Goal: Transaction & Acquisition: Purchase product/service

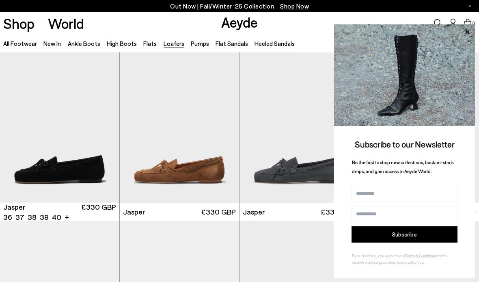
scroll to position [340, 0]
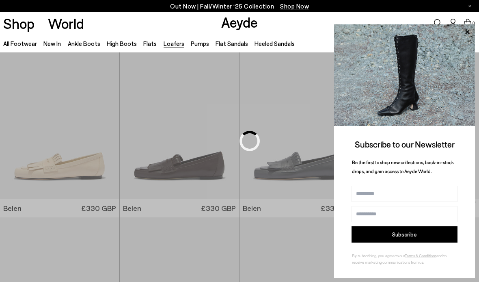
scroll to position [204, 0]
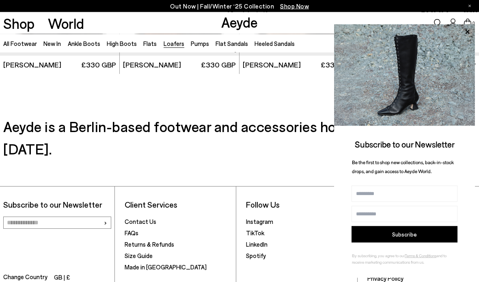
scroll to position [1325, 0]
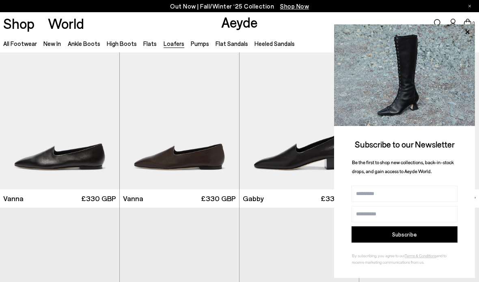
scroll to position [1023, 0]
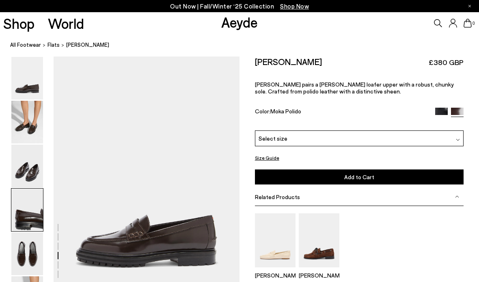
click at [17, 216] on img at bounding box center [27, 209] width 32 height 43
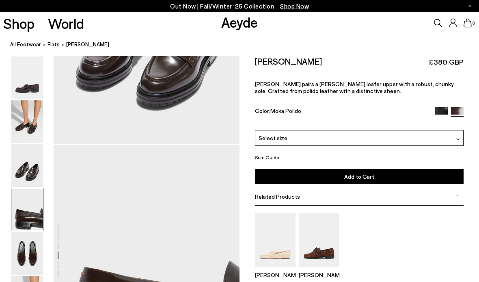
scroll to position [747, 0]
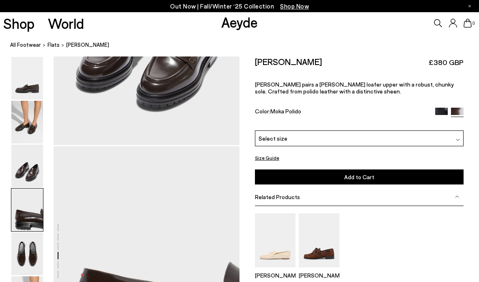
click at [23, 260] on img at bounding box center [27, 253] width 32 height 43
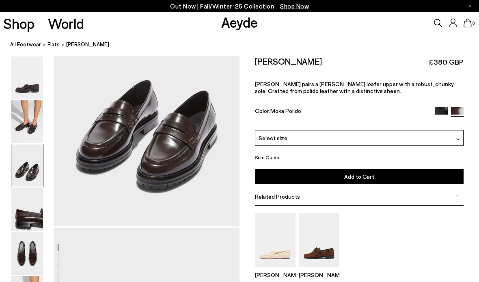
scroll to position [577, 0]
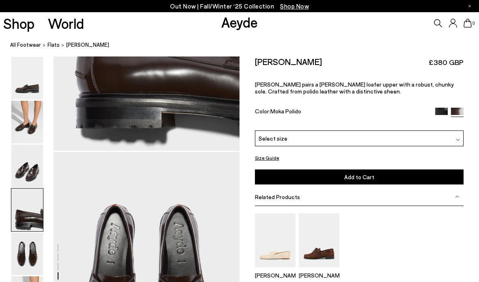
click at [19, 51] on nav "All Footwear flats Leon Loafers" at bounding box center [244, 45] width 469 height 22
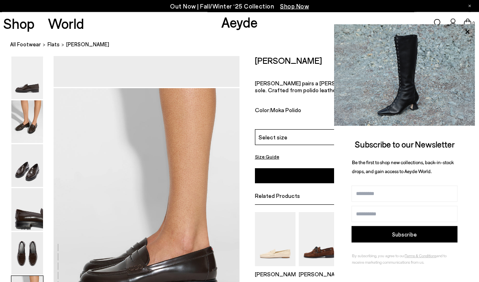
scroll to position [1213, 0]
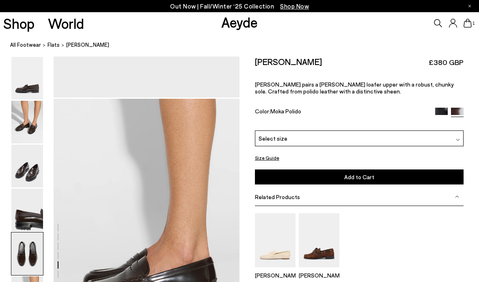
scroll to position [1201, 0]
